Goal: Check status: Check status

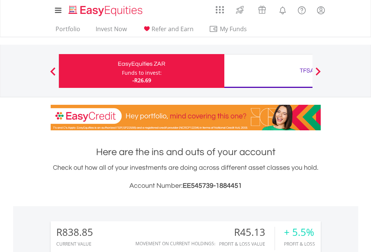
scroll to position [72, 118]
click at [122, 71] on div "Funds to invest:" at bounding box center [142, 73] width 40 height 8
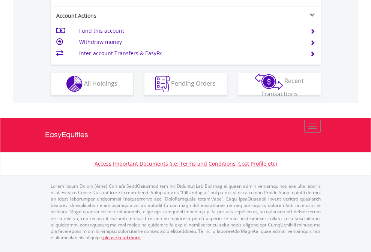
scroll to position [702, 0]
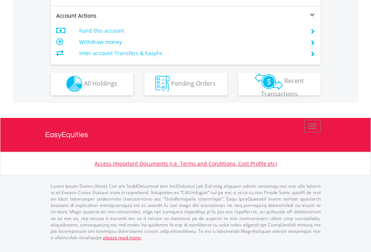
scroll to position [702, 0]
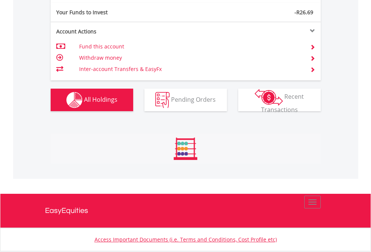
scroll to position [72, 118]
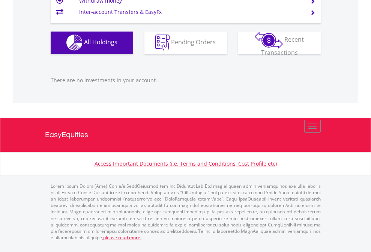
scroll to position [72, 118]
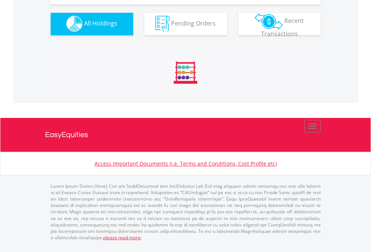
scroll to position [743, 0]
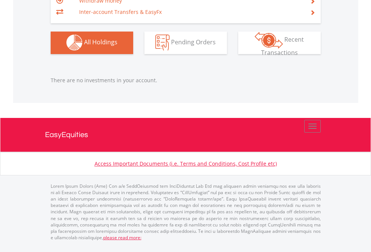
scroll to position [72, 118]
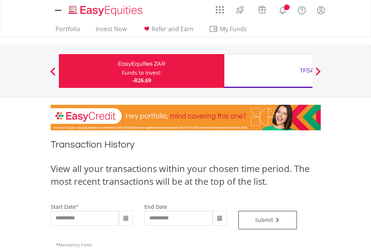
type input "**********"
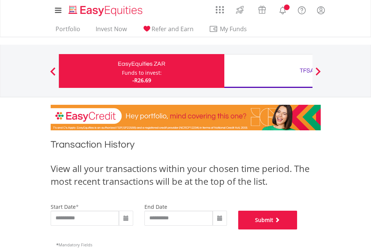
click at [298, 229] on button "Submit" at bounding box center [267, 220] width 59 height 19
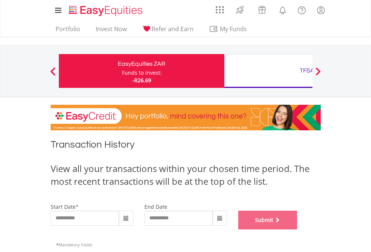
scroll to position [304, 0]
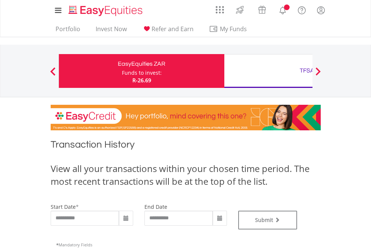
click at [268, 71] on div "TFSA" at bounding box center [307, 70] width 156 height 11
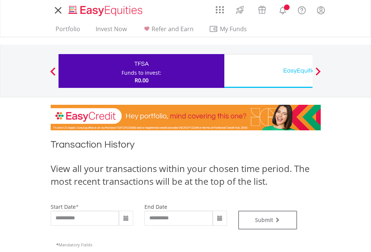
type input "**********"
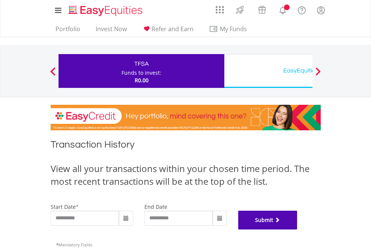
click at [298, 229] on button "Submit" at bounding box center [267, 220] width 59 height 19
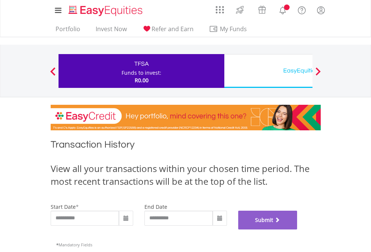
scroll to position [304, 0]
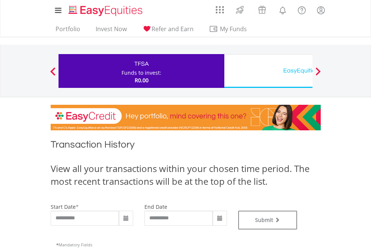
click at [268, 71] on div "EasyEquities USD" at bounding box center [307, 70] width 156 height 11
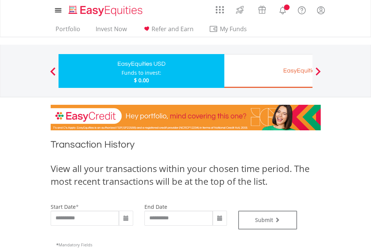
type input "**********"
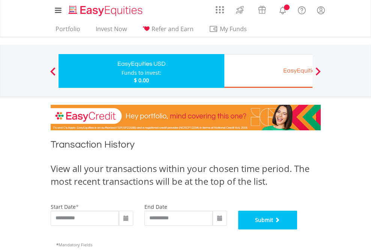
click at [298, 229] on button "Submit" at bounding box center [267, 220] width 59 height 19
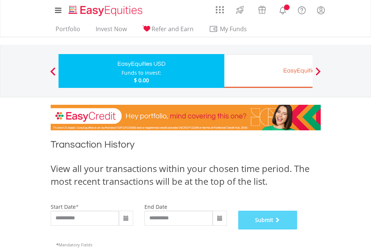
scroll to position [304, 0]
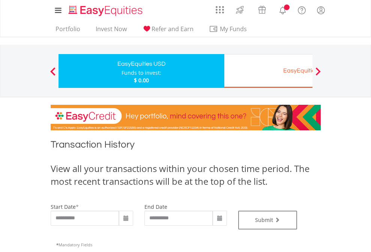
click at [268, 71] on div "EasyEquities EUR" at bounding box center [307, 70] width 156 height 11
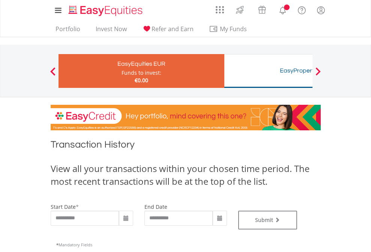
type input "**********"
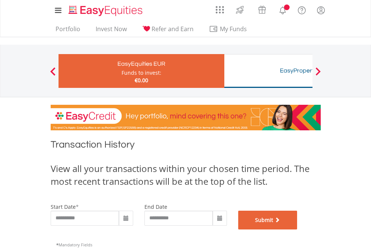
click at [298, 229] on button "Submit" at bounding box center [267, 220] width 59 height 19
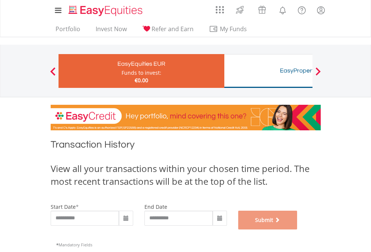
scroll to position [304, 0]
